Goal: Use online tool/utility: Utilize a website feature to perform a specific function

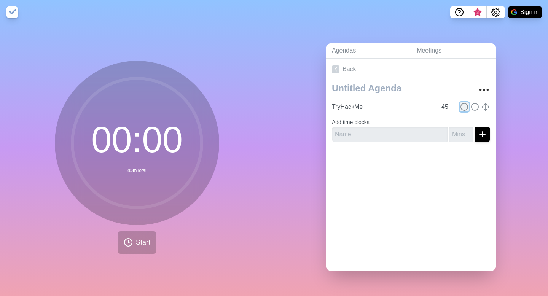
click at [460, 103] on icon at bounding box center [464, 107] width 8 height 8
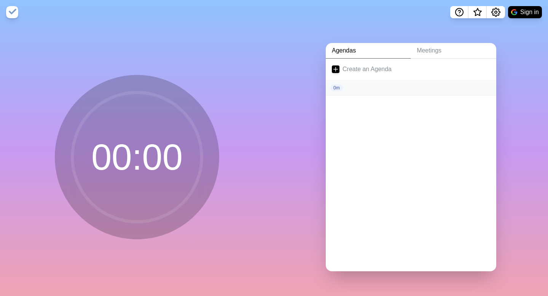
click at [381, 89] on div "0m" at bounding box center [411, 88] width 171 height 16
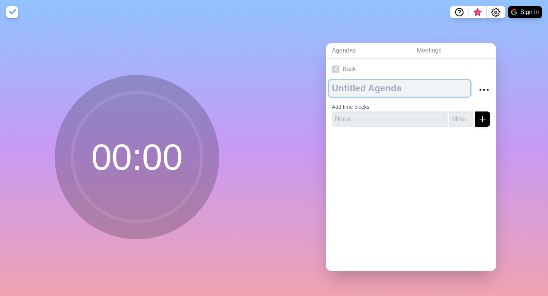
click at [378, 88] on textarea at bounding box center [400, 88] width 142 height 17
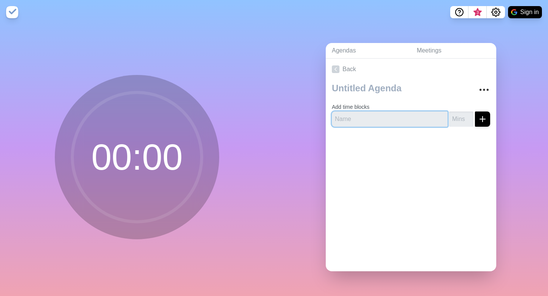
click at [361, 116] on input "text" at bounding box center [390, 119] width 116 height 15
type input "Varsity"
click at [456, 112] on input "number" at bounding box center [461, 119] width 24 height 15
type input "50"
click at [478, 115] on icon "submit" at bounding box center [482, 119] width 9 height 9
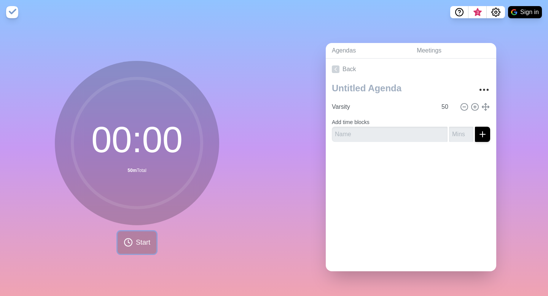
click at [142, 247] on button "Start" at bounding box center [137, 242] width 39 height 22
